Goal: Transaction & Acquisition: Purchase product/service

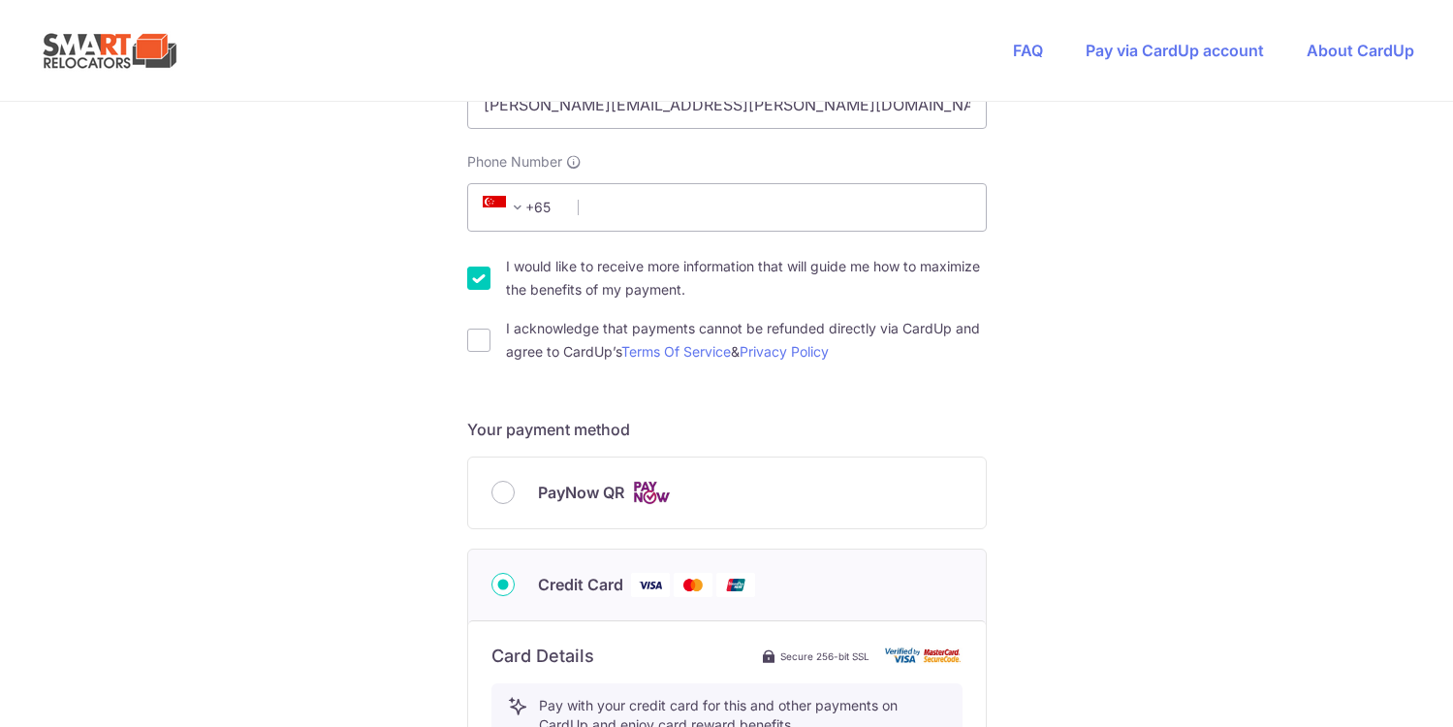
scroll to position [528, 0]
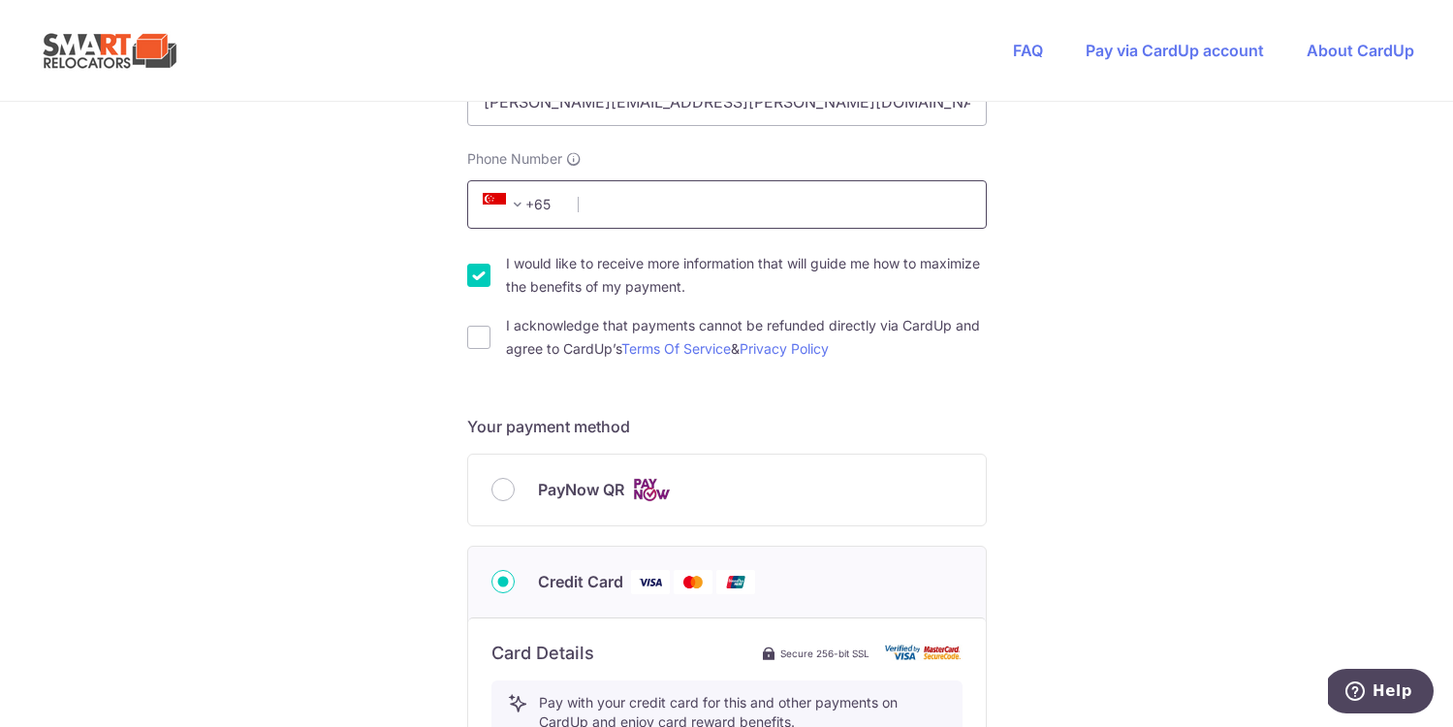
click at [614, 202] on input "Phone Number" at bounding box center [726, 204] width 519 height 48
type input "82956690"
click at [478, 337] on input "I acknowledge that payments cannot be refunded directly via CardUp and agree to…" at bounding box center [478, 337] width 23 height 23
checkbox input "true"
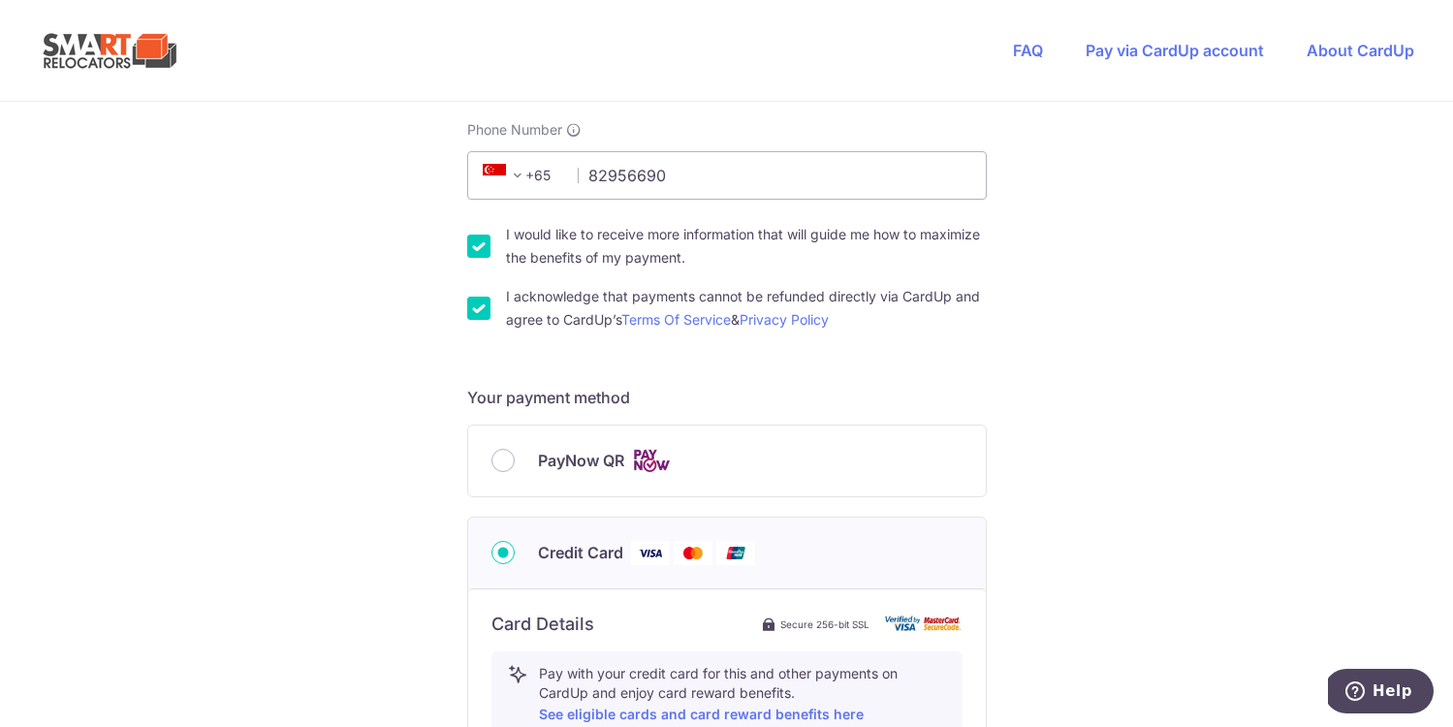
scroll to position [559, 0]
click at [477, 234] on input "I would like to receive more information that will guide me how to maximize the…" at bounding box center [478, 244] width 23 height 23
checkbox input "false"
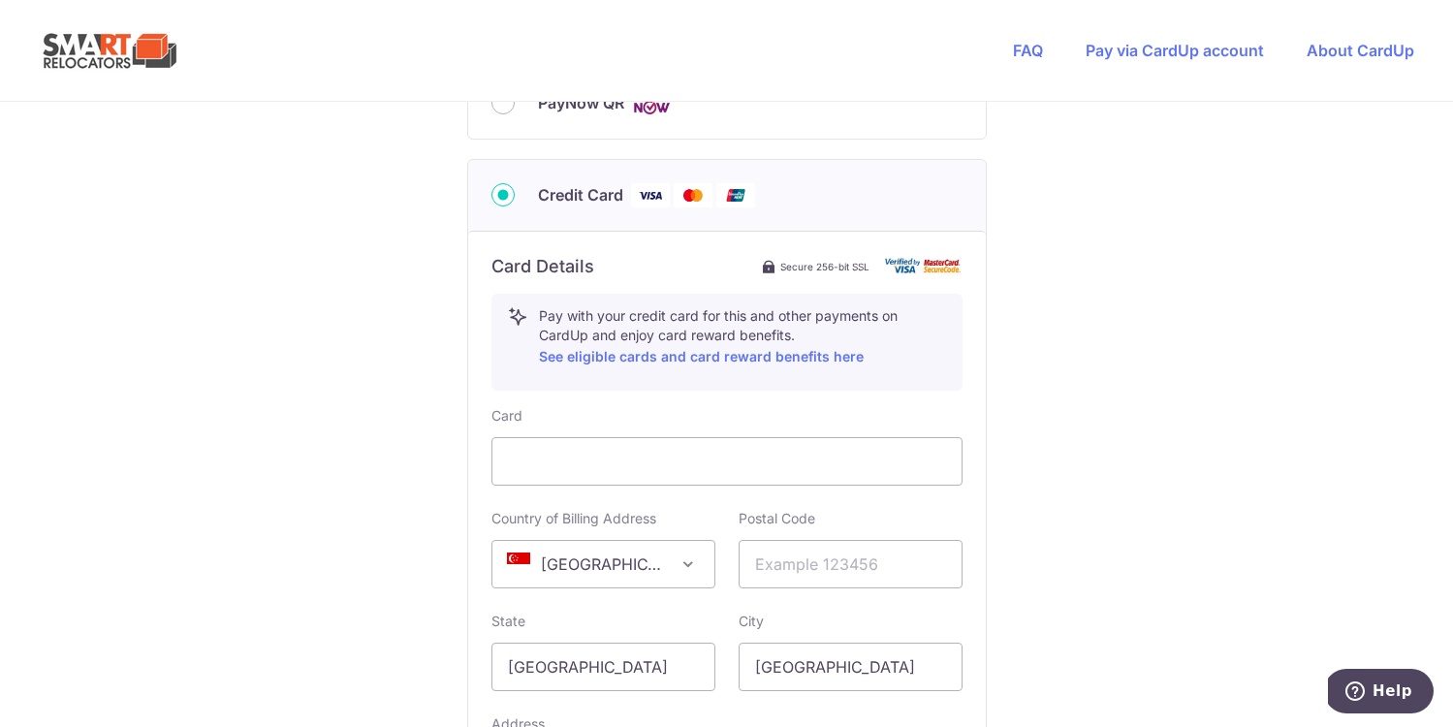
scroll to position [1025, 0]
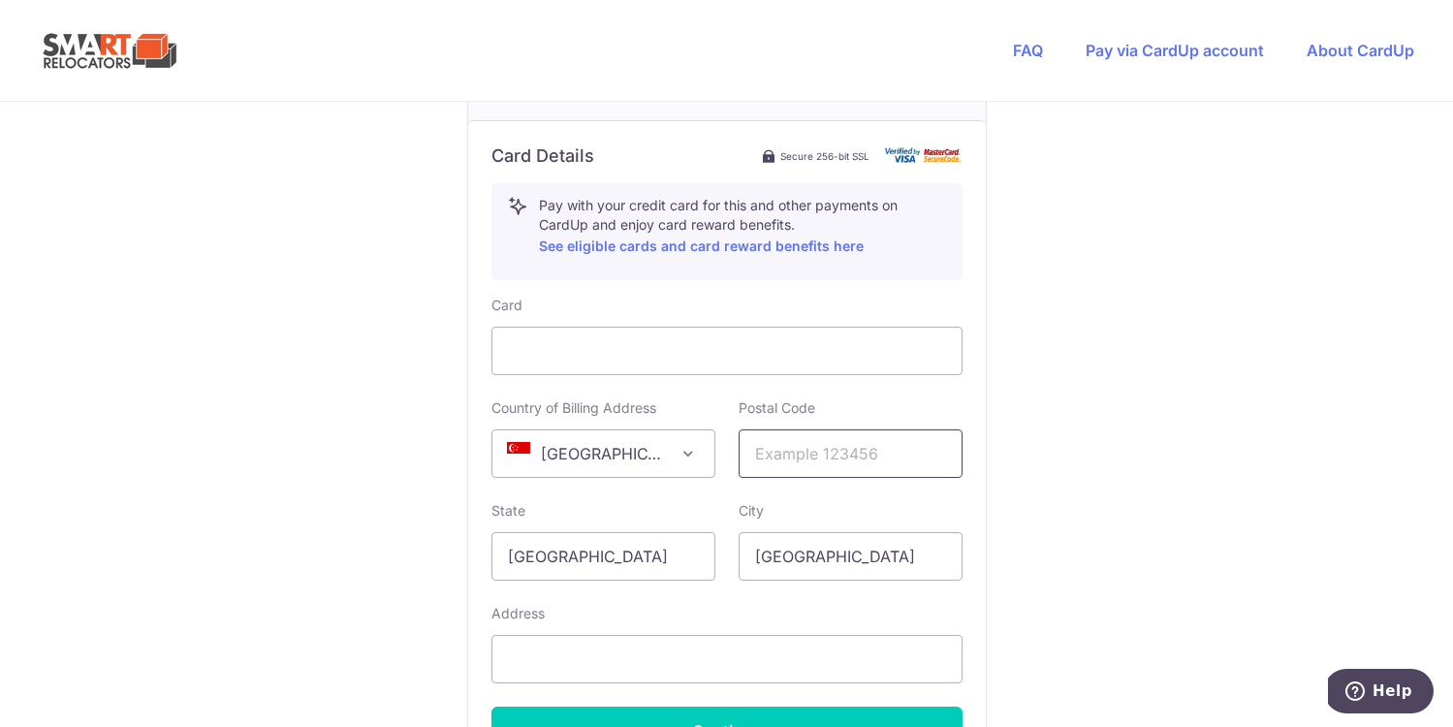
click at [801, 458] on input "text" at bounding box center [850, 453] width 224 height 48
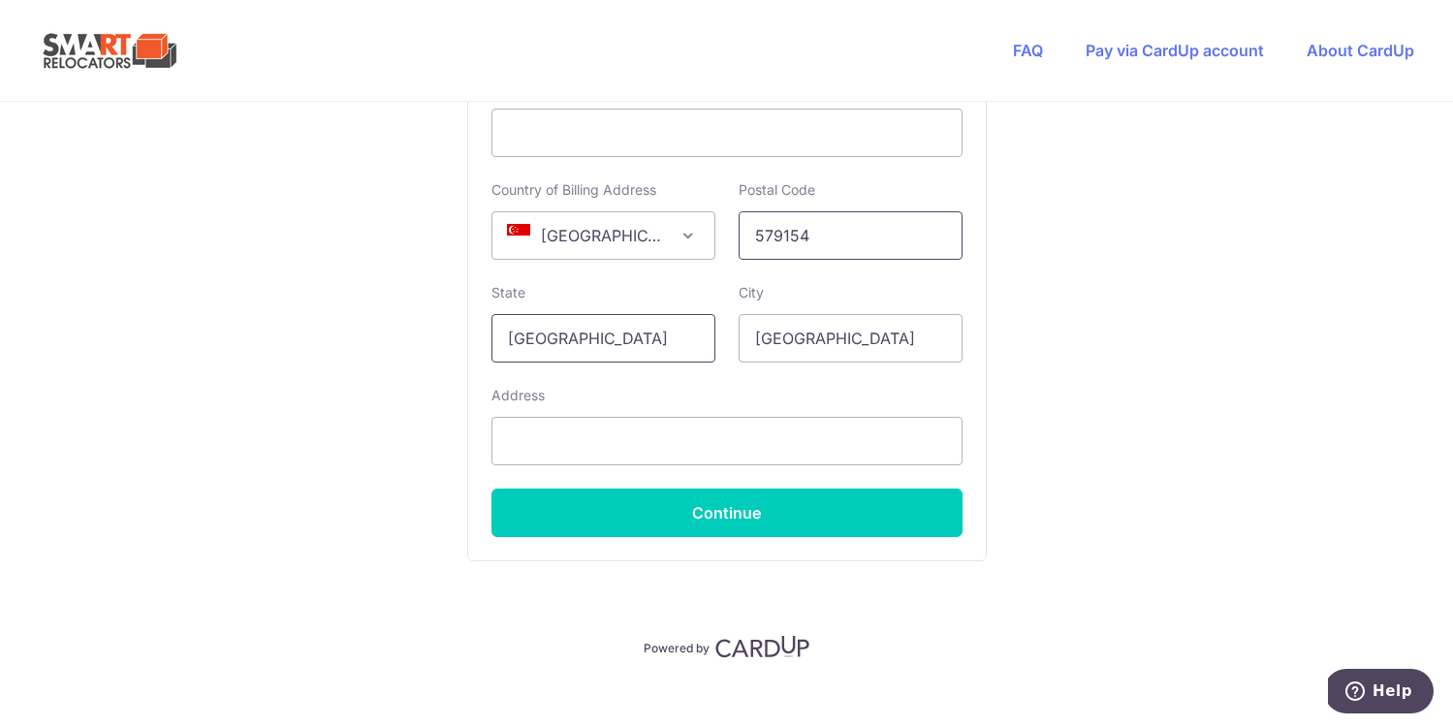
scroll to position [1265, 0]
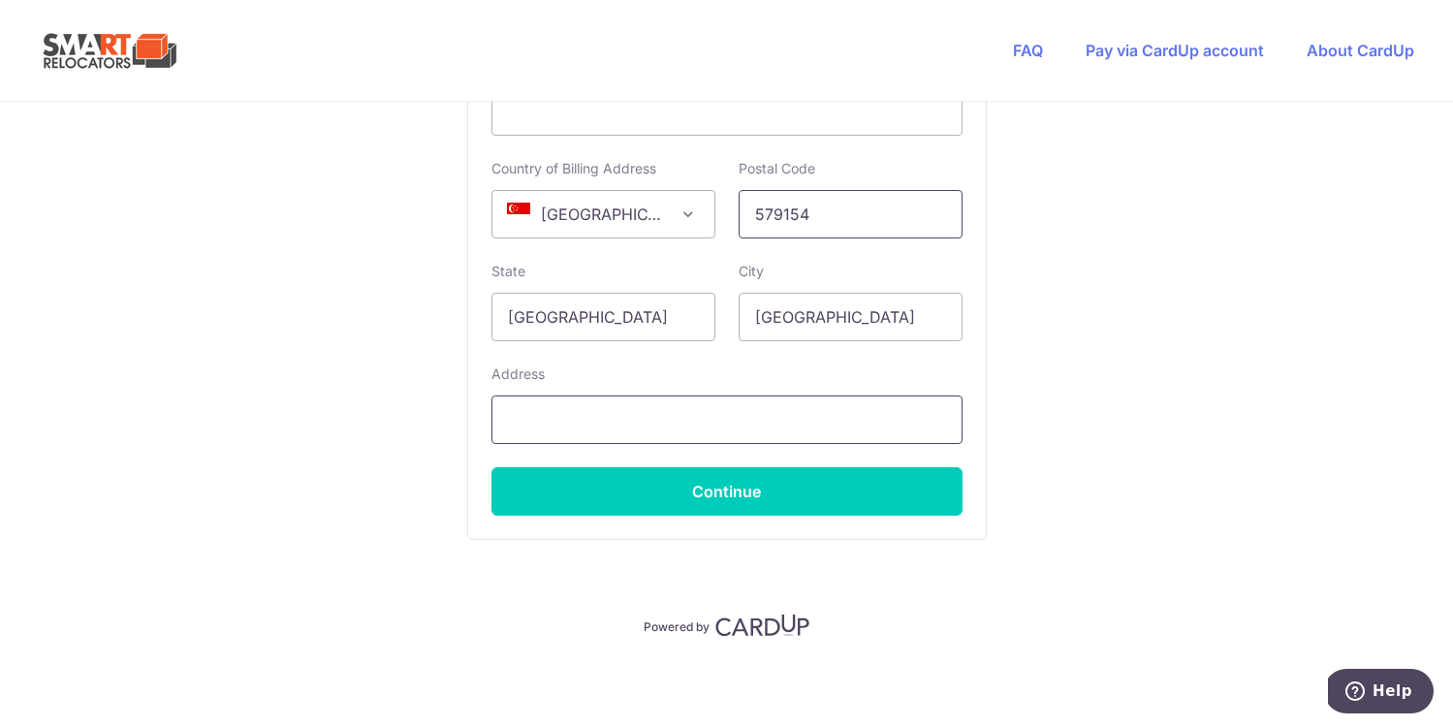
type input "579154"
click at [689, 416] on input "text" at bounding box center [726, 419] width 471 height 48
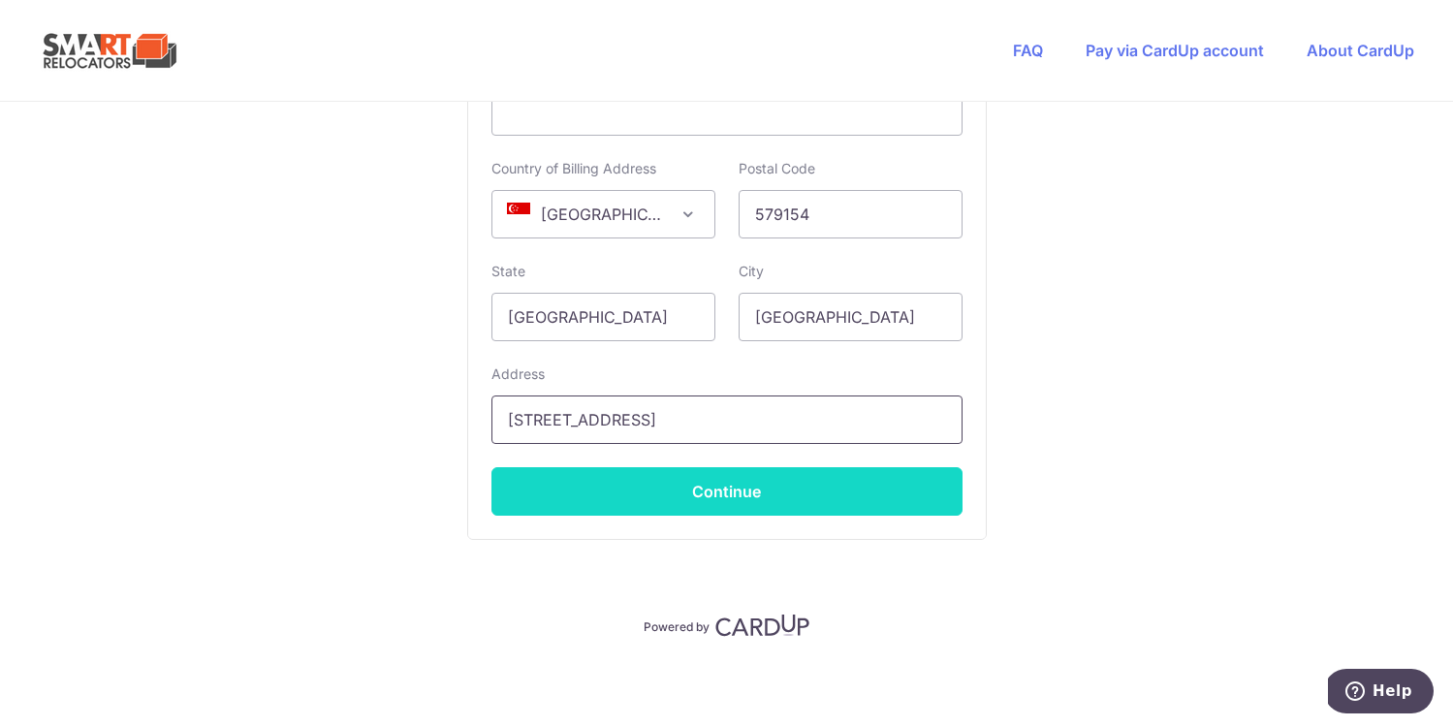
type input "[STREET_ADDRESS]"
click at [717, 493] on button "Continue" at bounding box center [726, 491] width 471 height 48
type input "**** 5882"
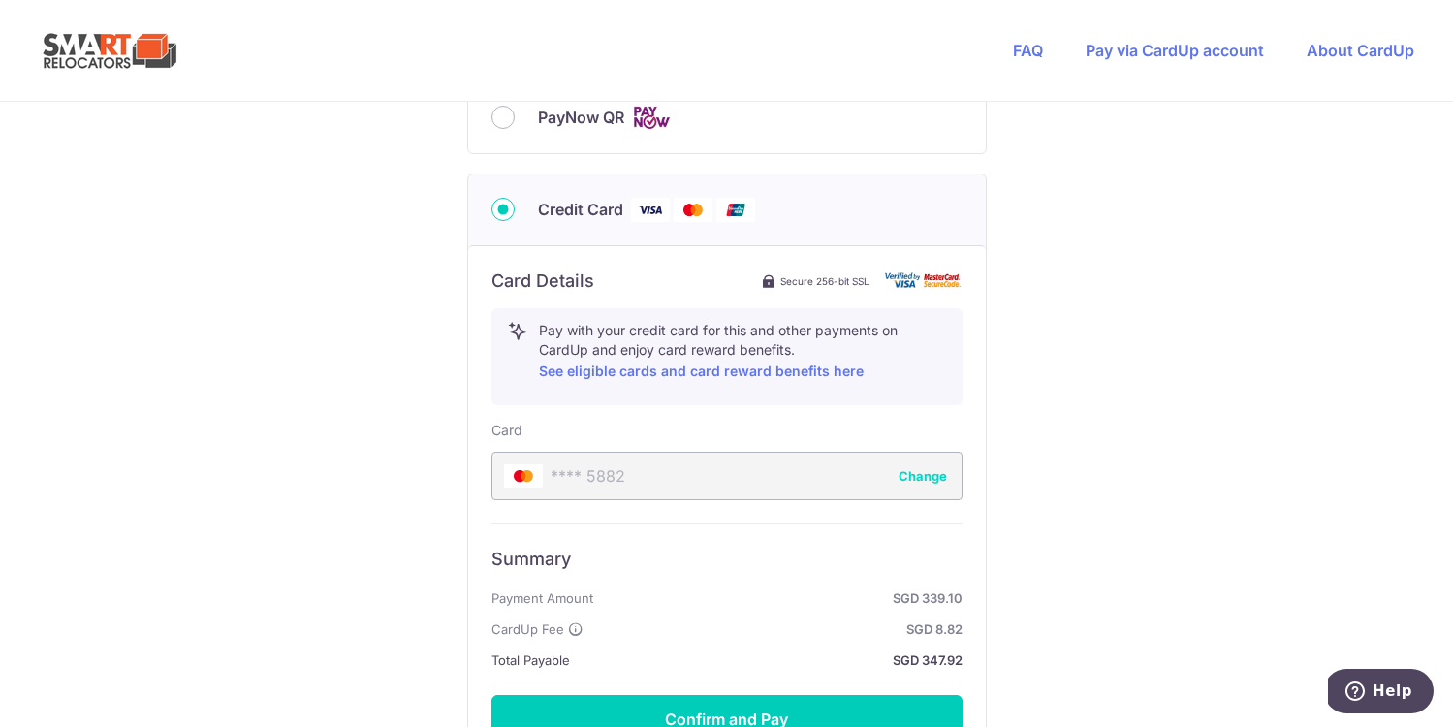
scroll to position [1128, 0]
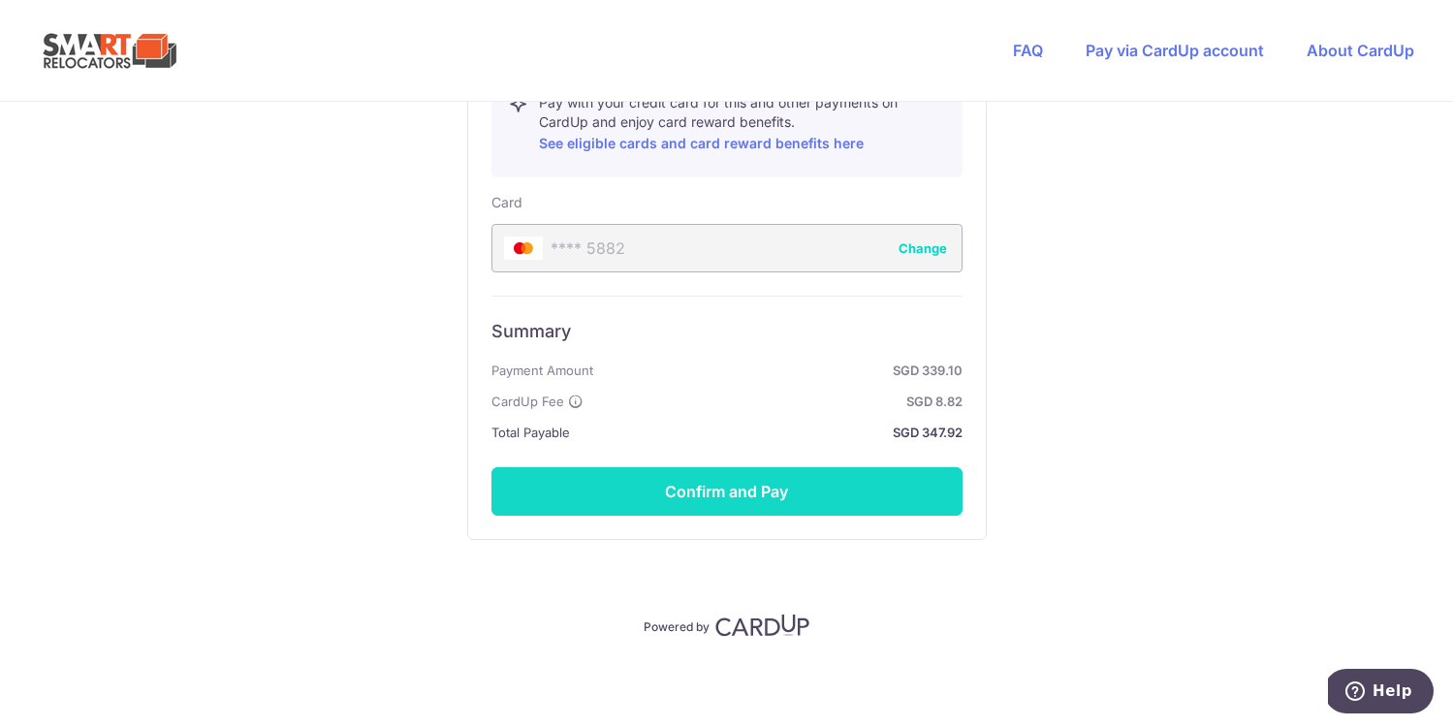
click at [734, 487] on button "Confirm and Pay" at bounding box center [726, 491] width 471 height 48
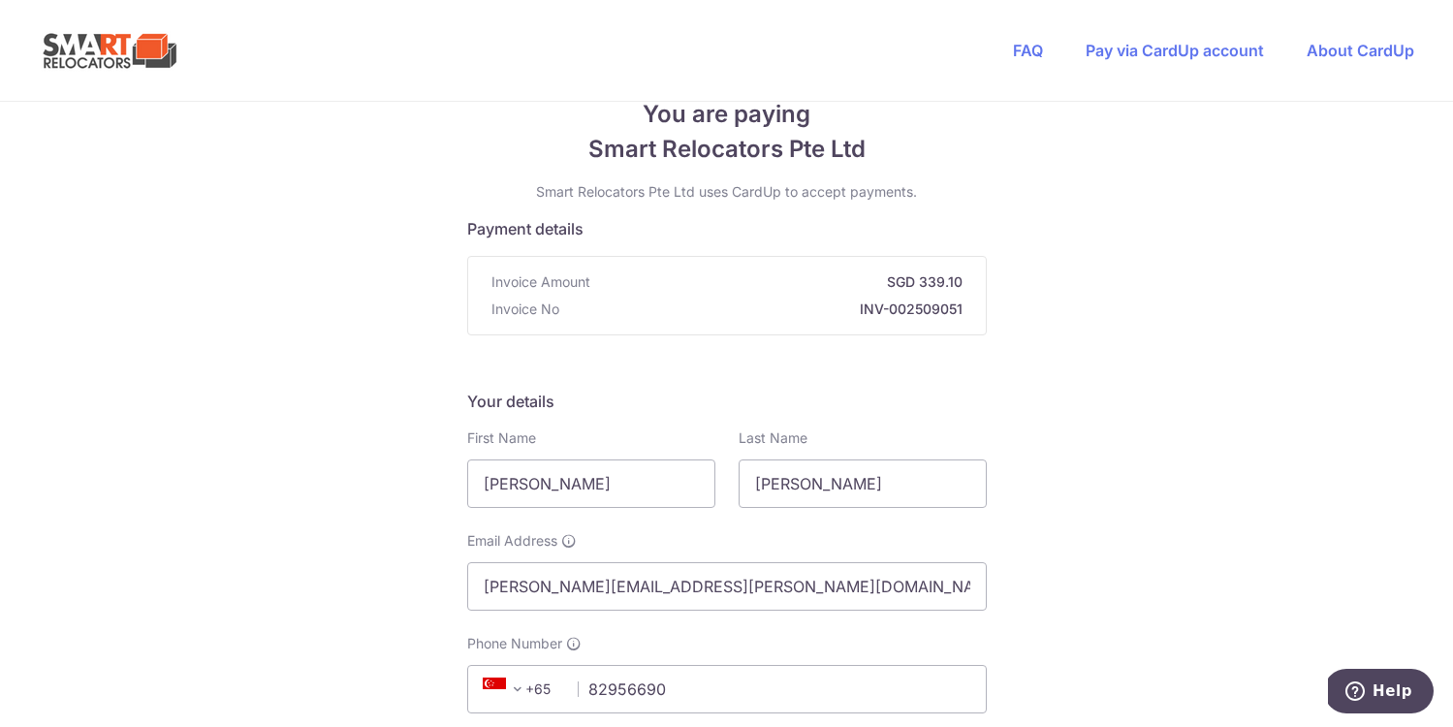
scroll to position [0, 0]
